Goal: Information Seeking & Learning: Stay updated

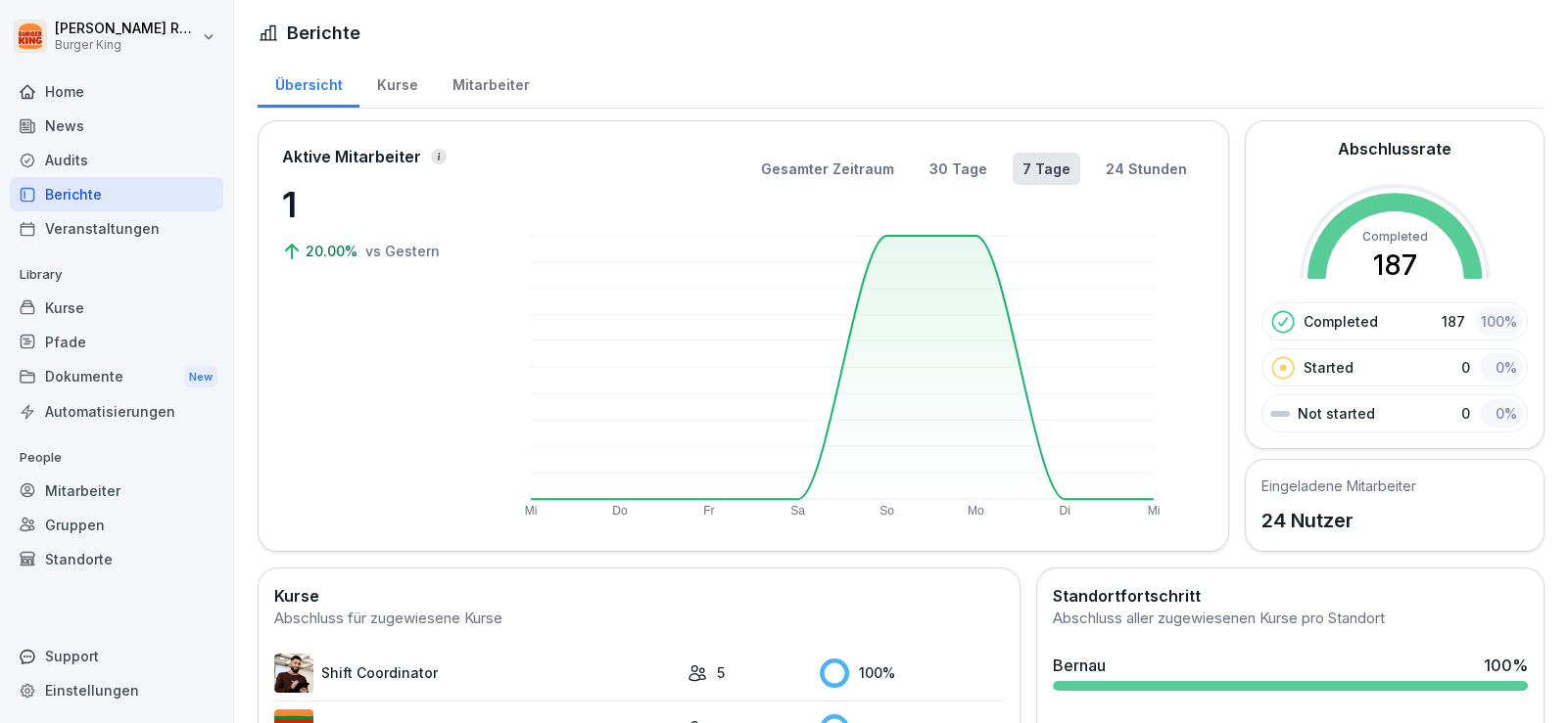
click at [96, 125] on div "News" at bounding box center [116, 125] width 214 height 34
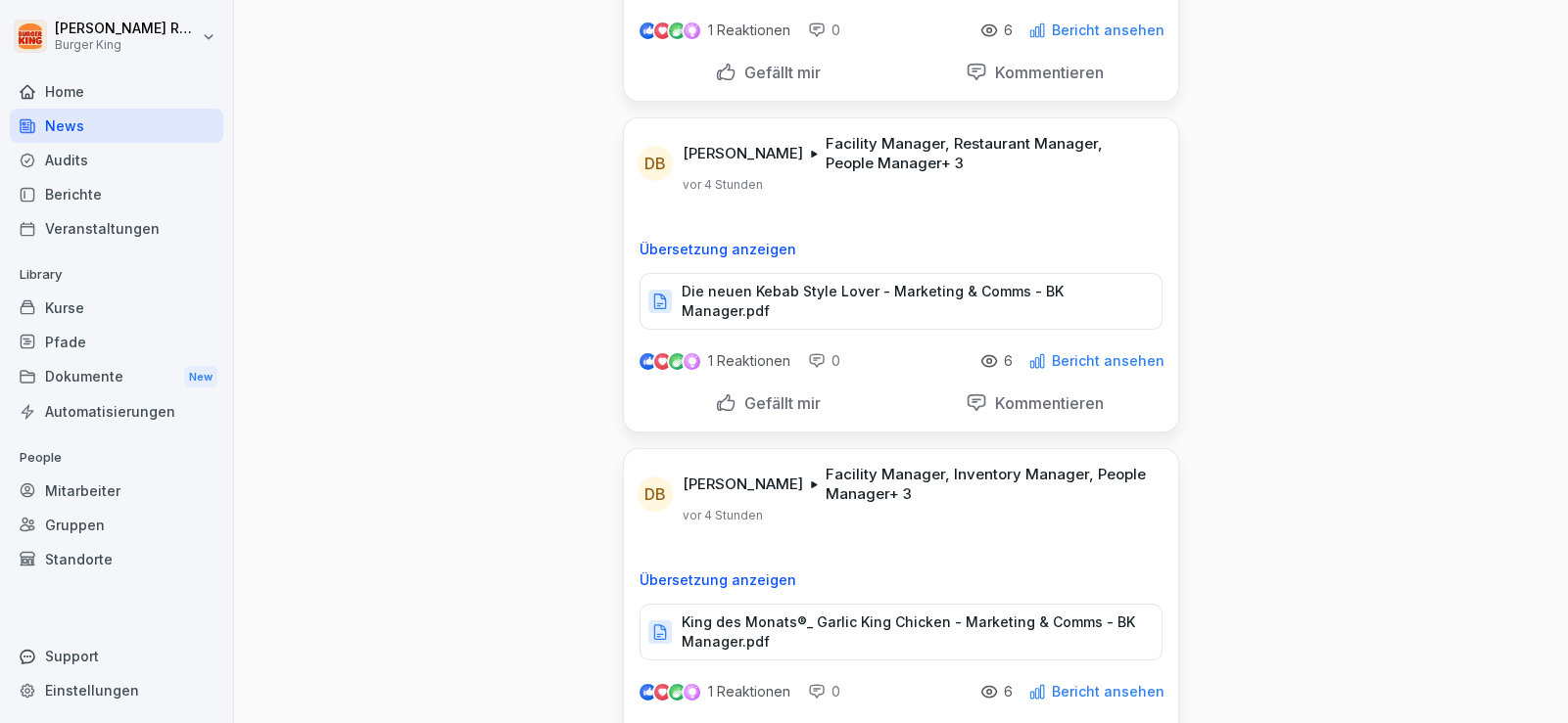
click at [818, 284] on p "Die neuen Kebab Style Lover - Marketing & Comms - BK Manager.pdf" at bounding box center [911, 301] width 461 height 39
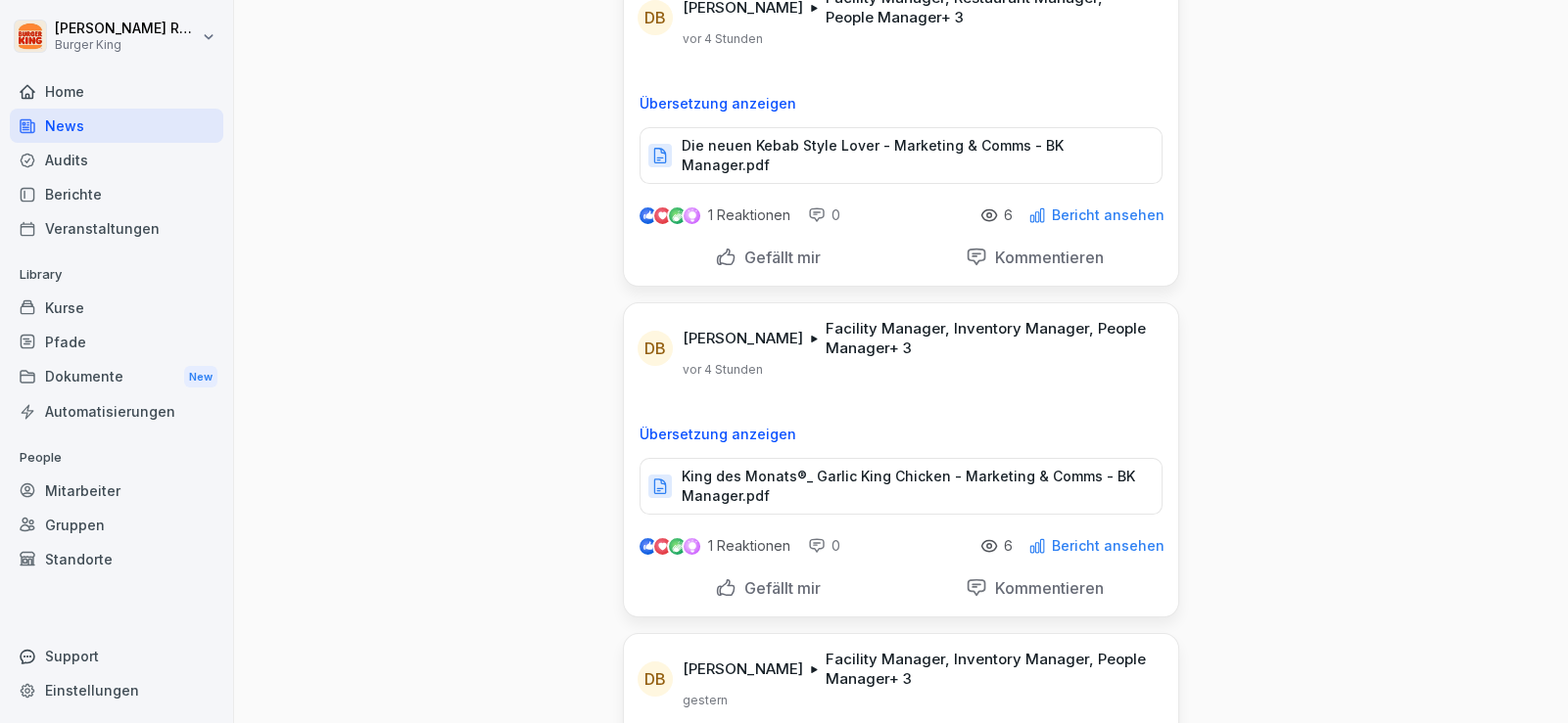
scroll to position [488, 0]
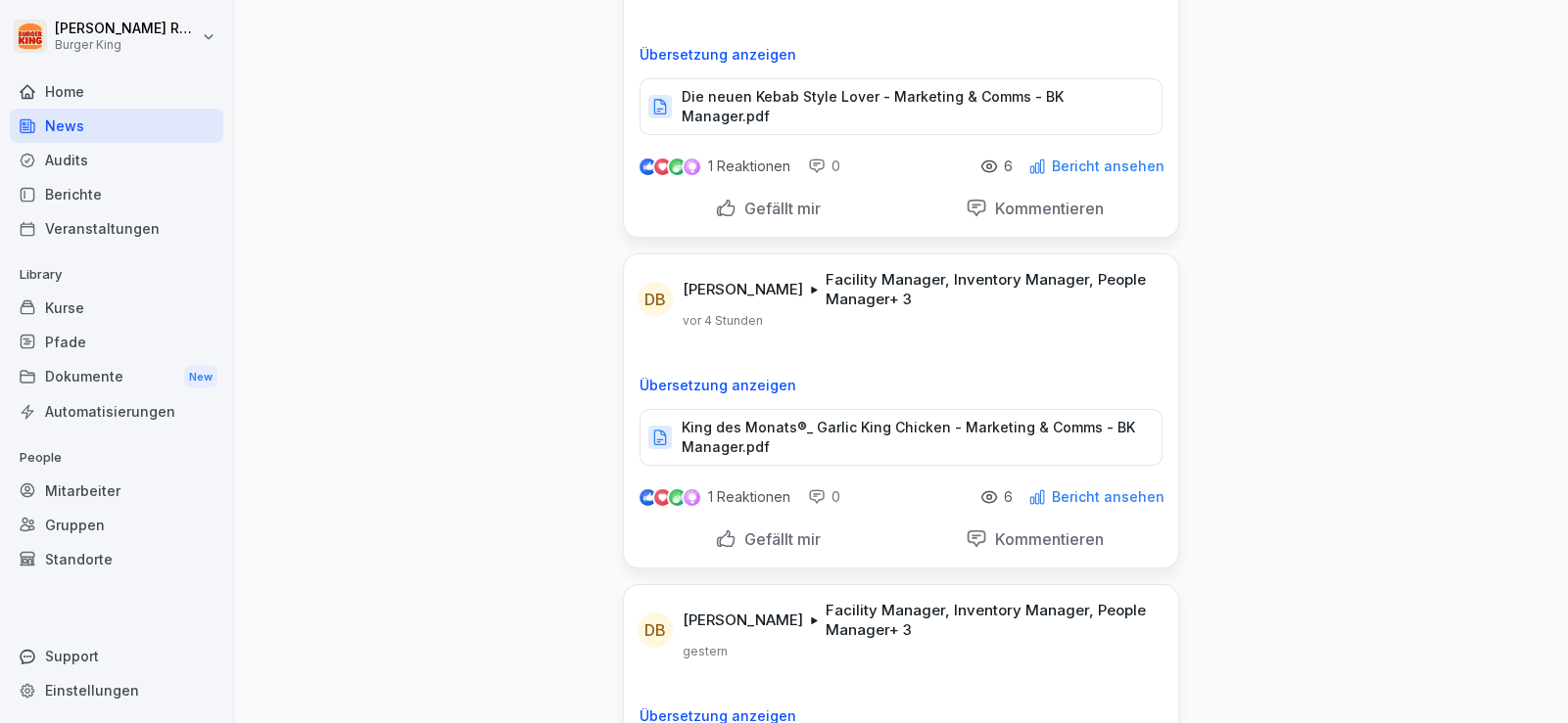
click at [862, 418] on p "King des Monats®_ Garlic King Chicken - Marketing & Comms - BK Manager.pdf" at bounding box center [911, 438] width 461 height 39
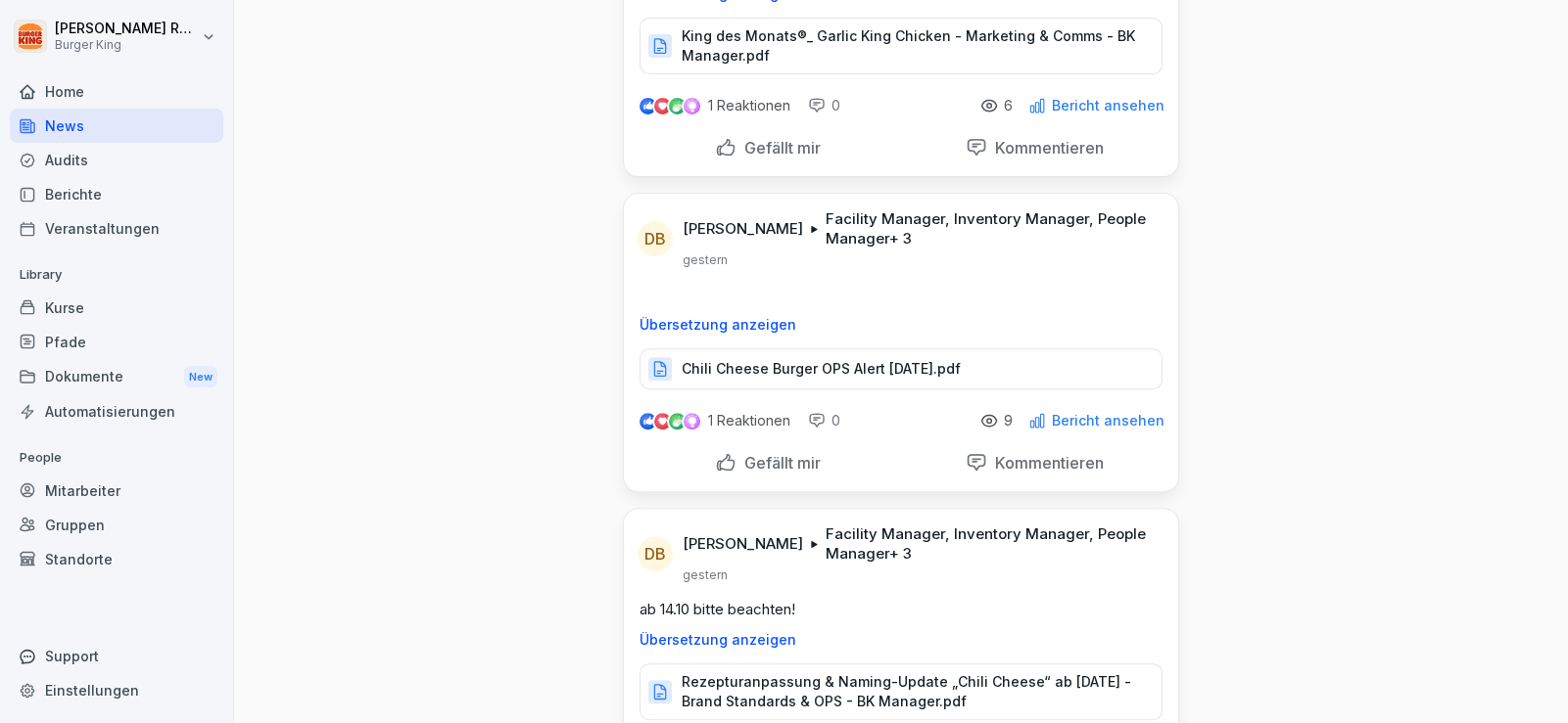
scroll to position [1076, 0]
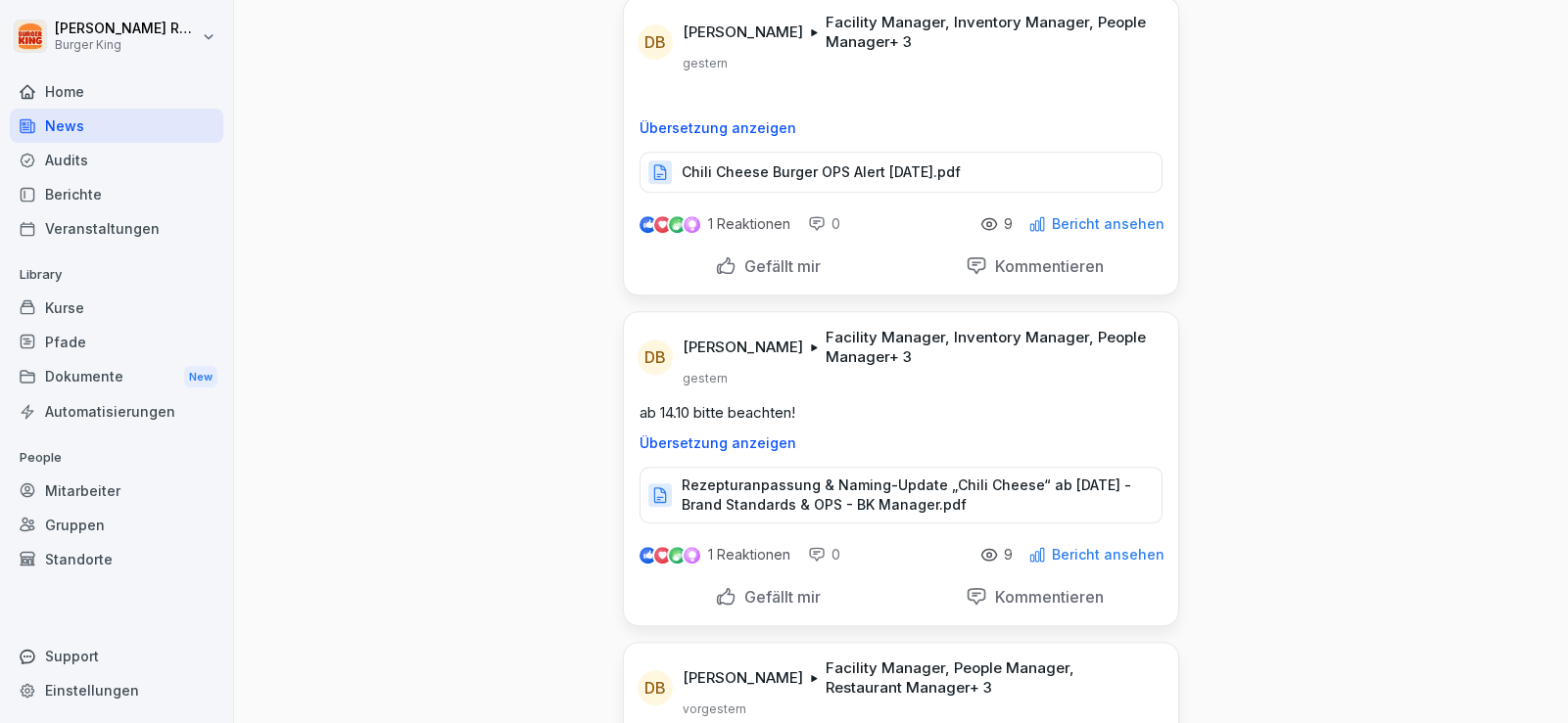
click at [813, 151] on div "Chili Cheese Burger OPS Alert [DATE].pdf" at bounding box center [901, 172] width 523 height 41
click at [878, 475] on p "Rezepturanpassung & Naming-Update „Chili Cheese“ ab [DATE] - Brand Standards & …" at bounding box center [911, 495] width 461 height 39
click at [1024, 381] on div "DB [PERSON_NAME] Facility Manager, Inventory Manager, People Manager + 3 [DATE]…" at bounding box center [901, 417] width 554 height 211
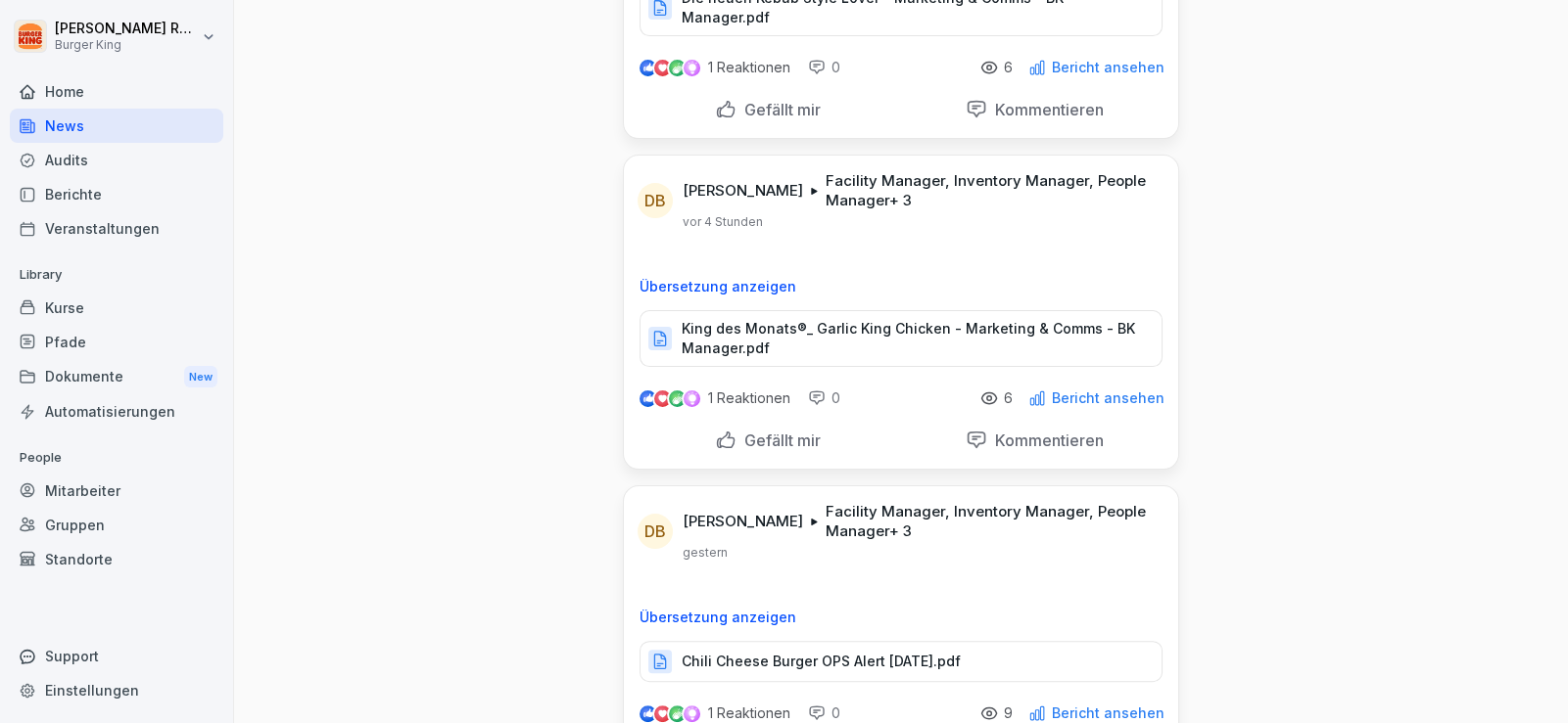
scroll to position [0, 0]
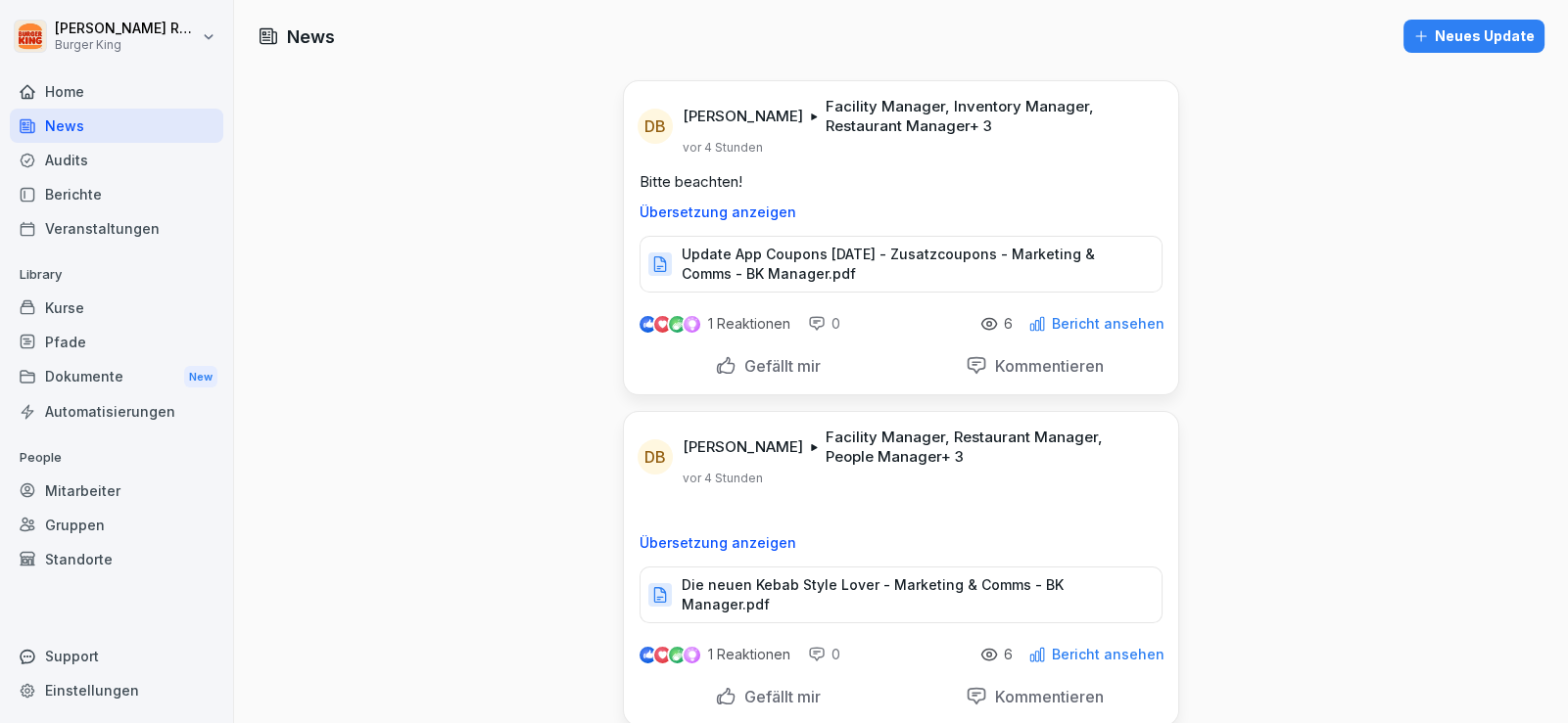
click at [732, 582] on p "Die neuen Kebab Style Lover - Marketing & Comms - BK Manager.pdf" at bounding box center [911, 595] width 461 height 39
click at [884, 441] on p "Facility Manager, Restaurant Manager, People Manager + 3" at bounding box center [990, 448] width 329 height 39
click at [826, 454] on p "Facility Manager, Restaurant Manager, People Manager + 3" at bounding box center [990, 448] width 329 height 39
click at [808, 591] on p "Die neuen Kebab Style Lover - Marketing & Comms - BK Manager.pdf" at bounding box center [911, 595] width 461 height 39
click at [1053, 647] on p "Bericht ansehen" at bounding box center [1107, 655] width 112 height 16
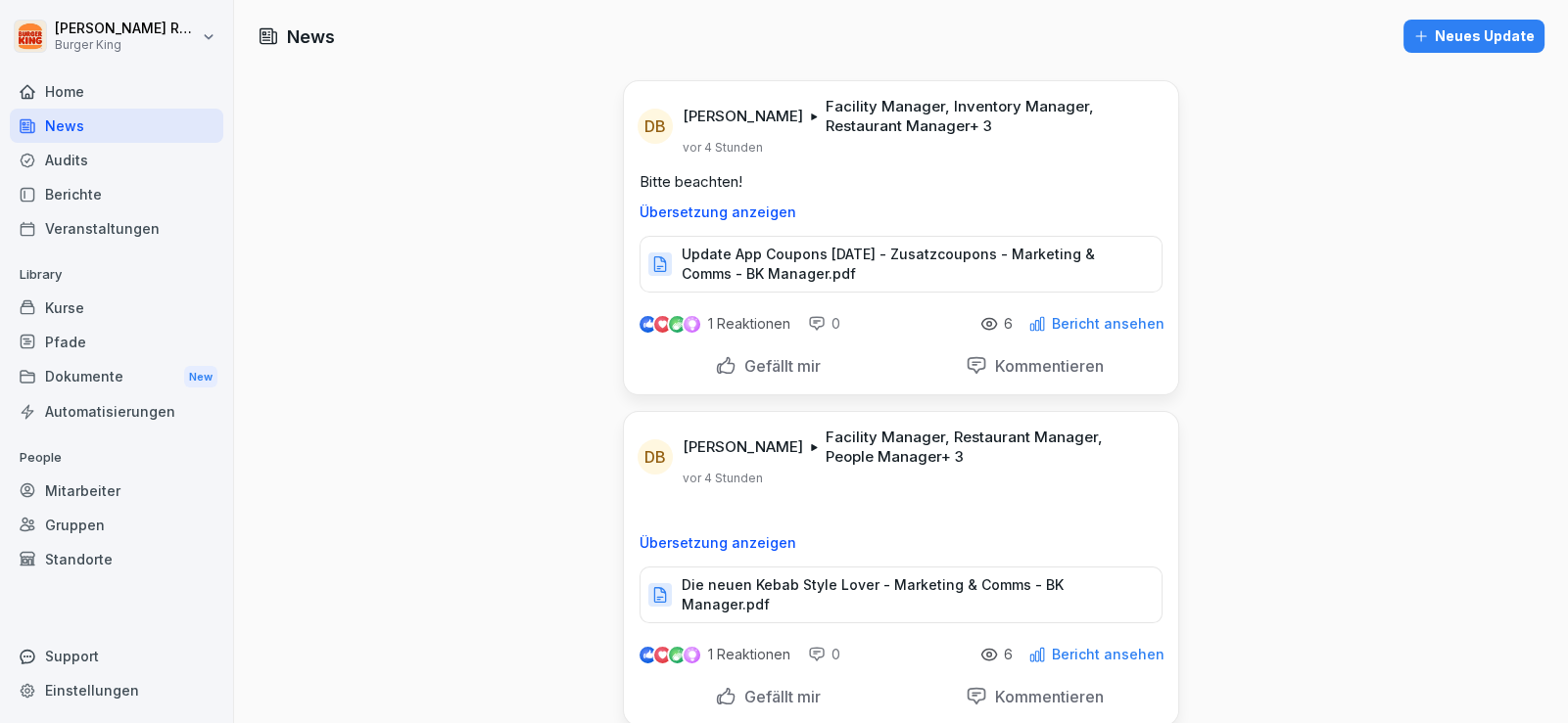
click at [1077, 647] on p "Bericht ansehen" at bounding box center [1107, 655] width 112 height 16
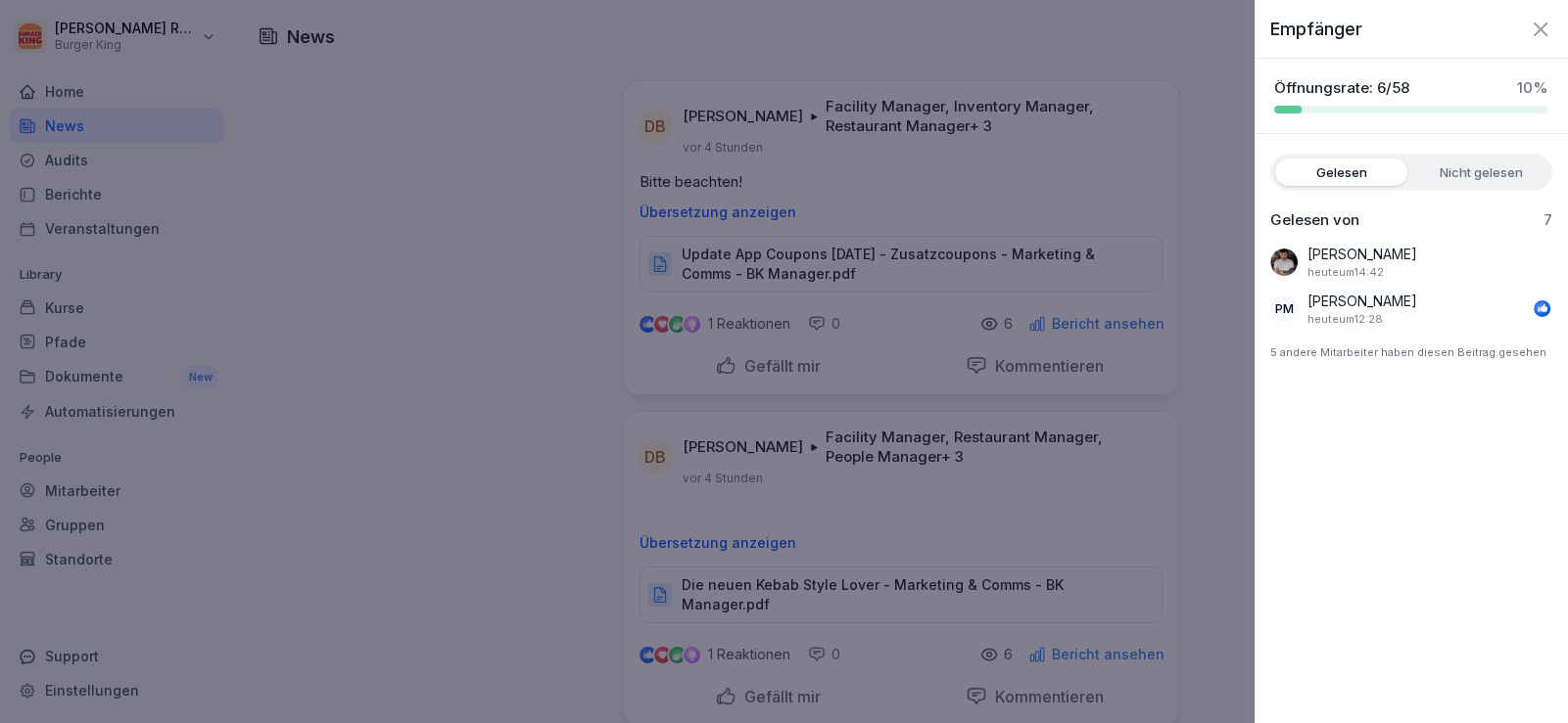
click at [1474, 176] on label "Nicht gelesen" at bounding box center [1480, 172] width 132 height 28
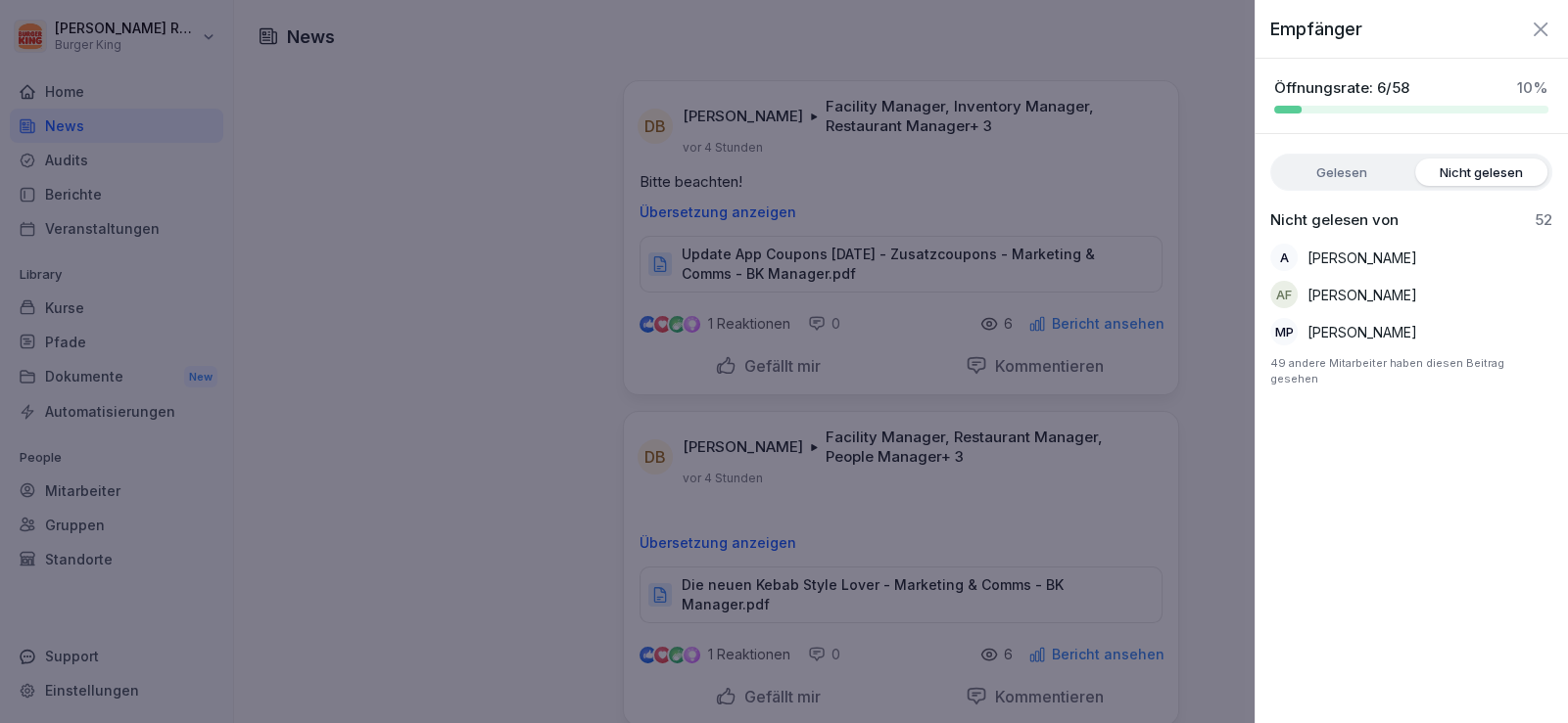
click at [1010, 510] on div at bounding box center [784, 361] width 1568 height 723
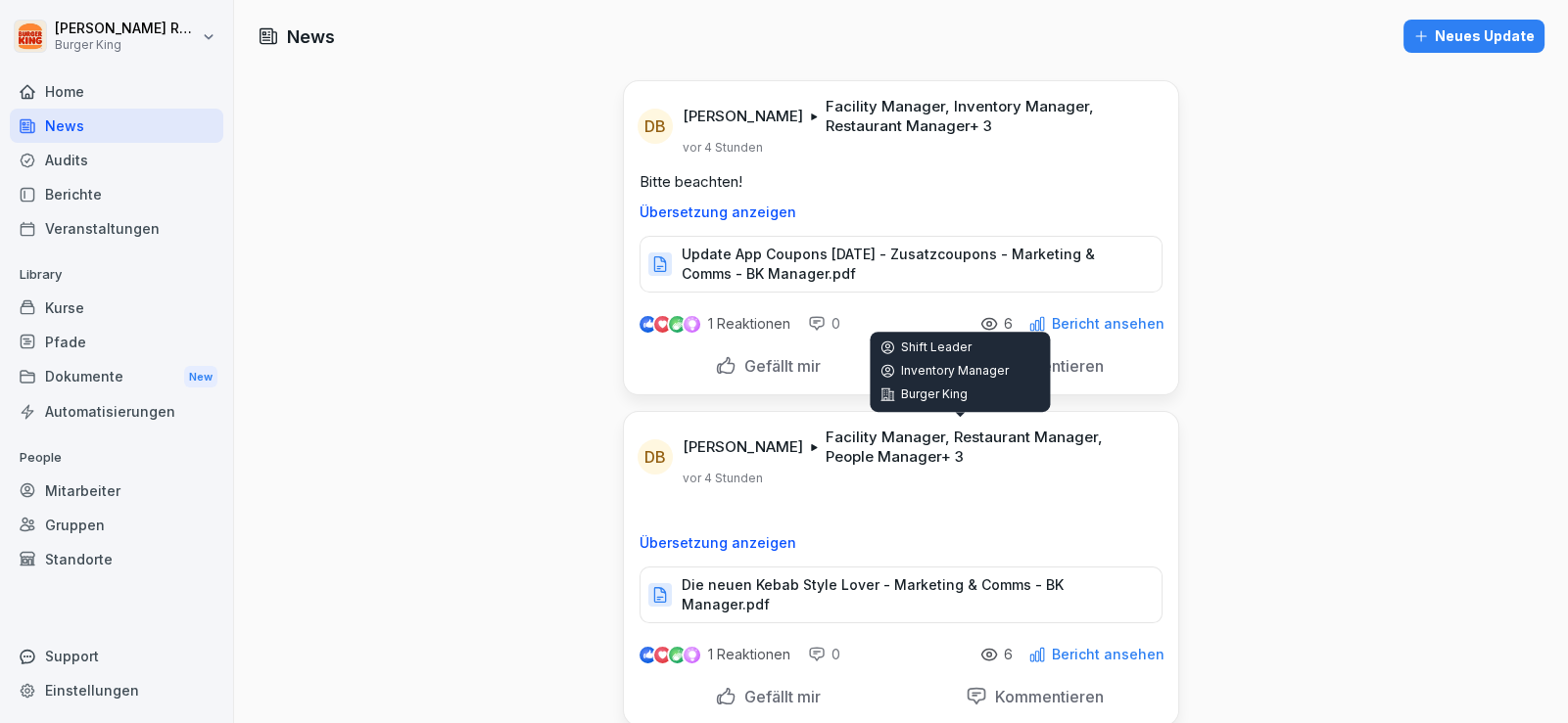
click at [858, 582] on p "Die neuen Kebab Style Lover - Marketing & Comms - BK Manager.pdf" at bounding box center [911, 595] width 461 height 39
